Goal: Information Seeking & Learning: Learn about a topic

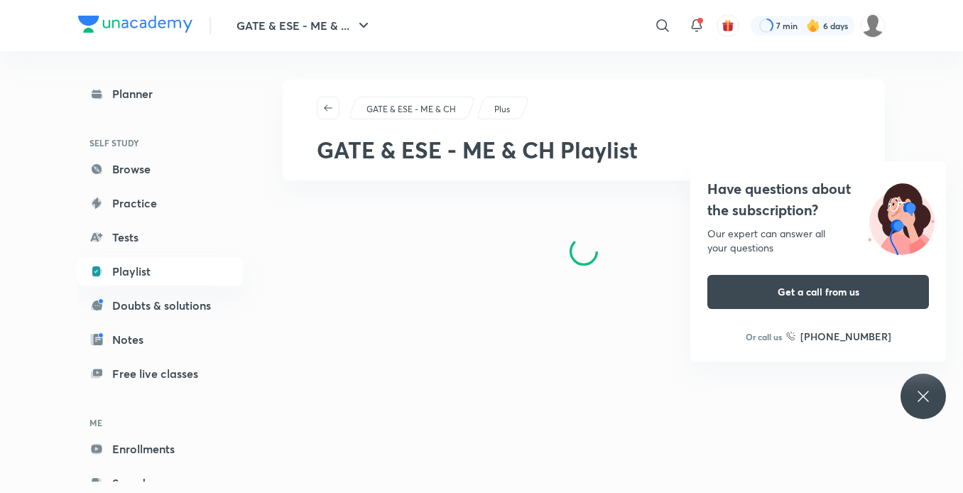
click at [923, 401] on icon at bounding box center [922, 396] width 17 height 17
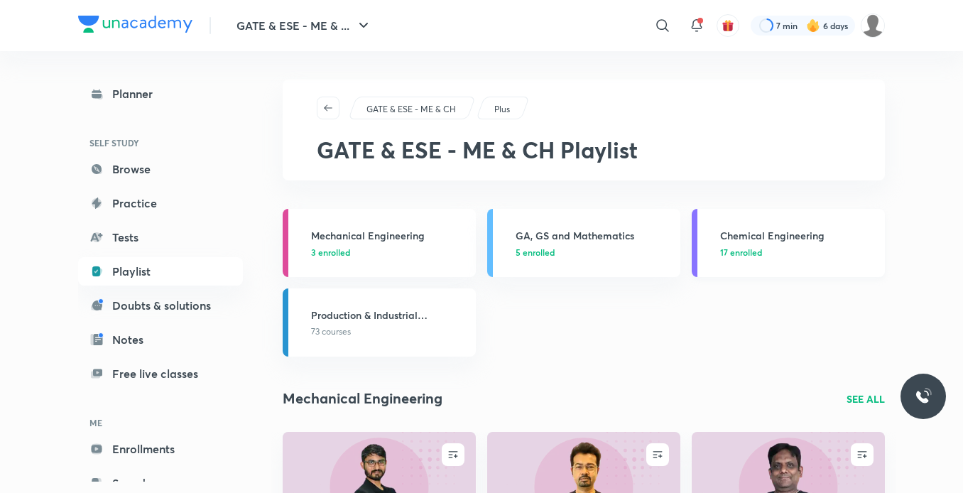
click at [722, 243] on div "Chemical Engineering 17 enrolled" at bounding box center [798, 243] width 156 height 31
click at [750, 242] on h3 "Chemical Engineering" at bounding box center [798, 235] width 156 height 15
click at [772, 28] on div at bounding box center [802, 26] width 104 height 20
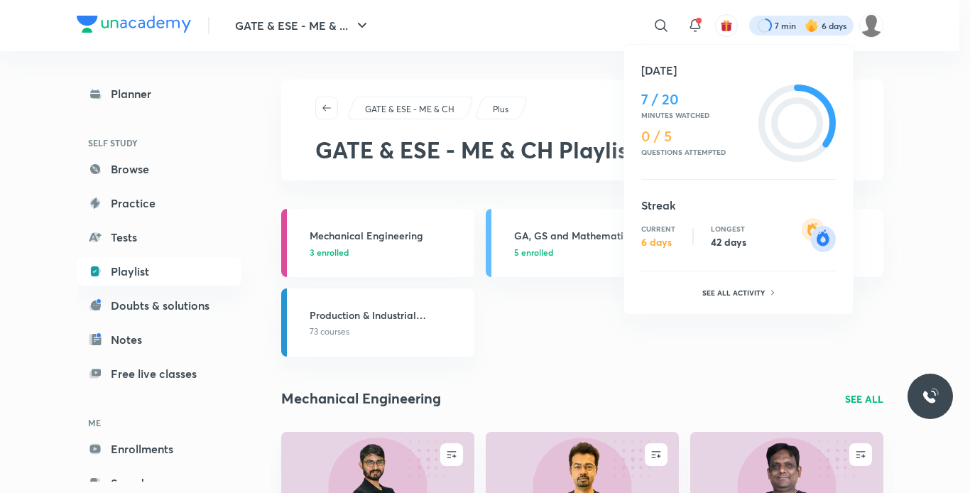
click at [769, 28] on div at bounding box center [485, 246] width 970 height 493
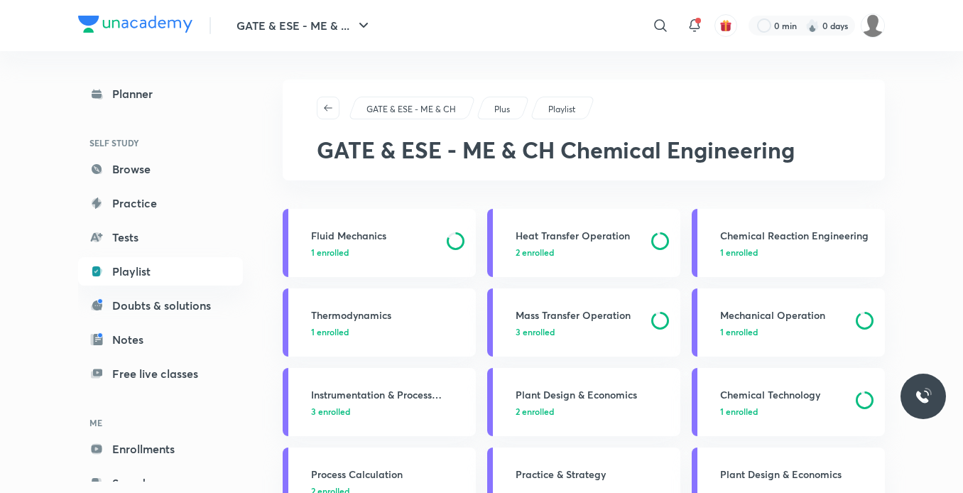
scroll to position [44, 0]
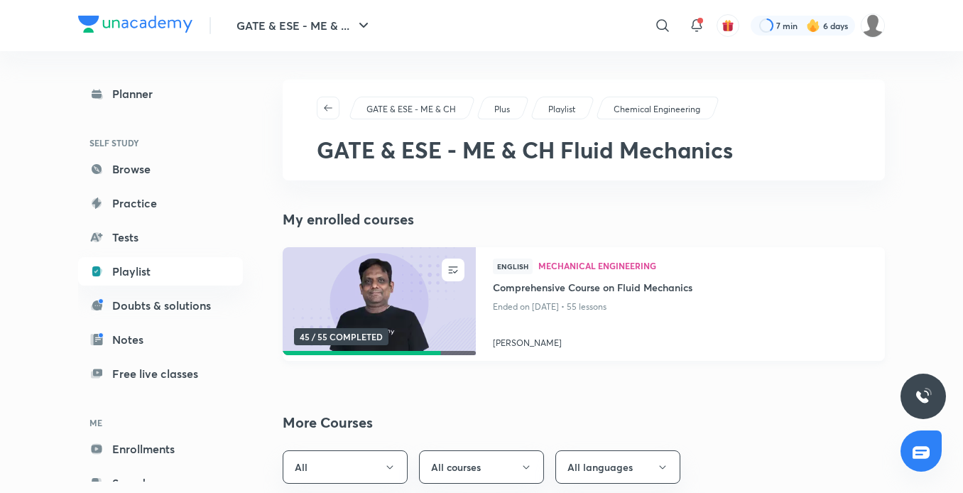
click at [414, 289] on img at bounding box center [378, 301] width 197 height 110
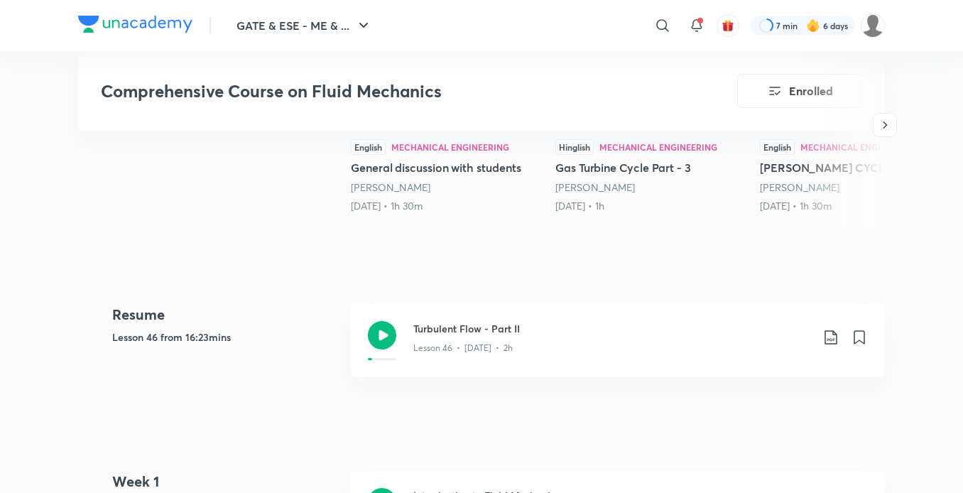
scroll to position [503, 0]
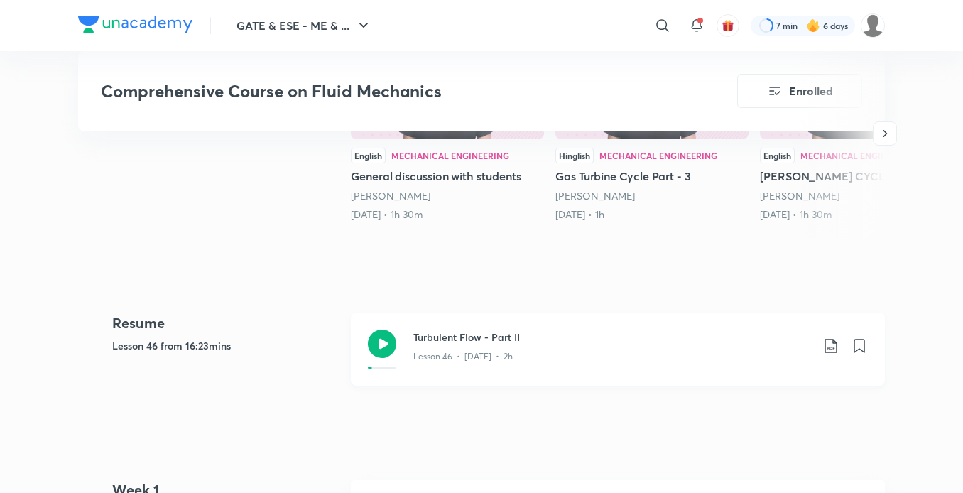
click at [476, 346] on div "Lesson 46 • [DATE] • 2h" at bounding box center [612, 353] width 398 height 18
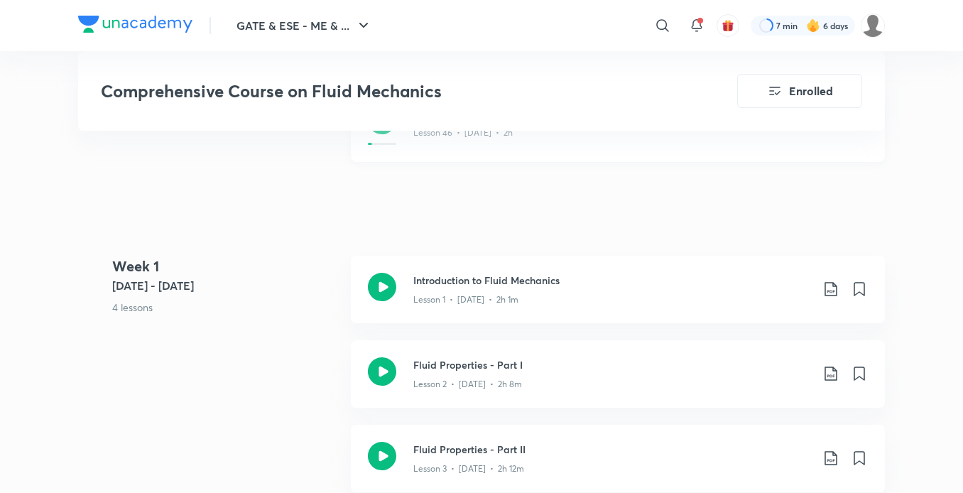
scroll to position [728, 0]
